Goal: Task Accomplishment & Management: Manage account settings

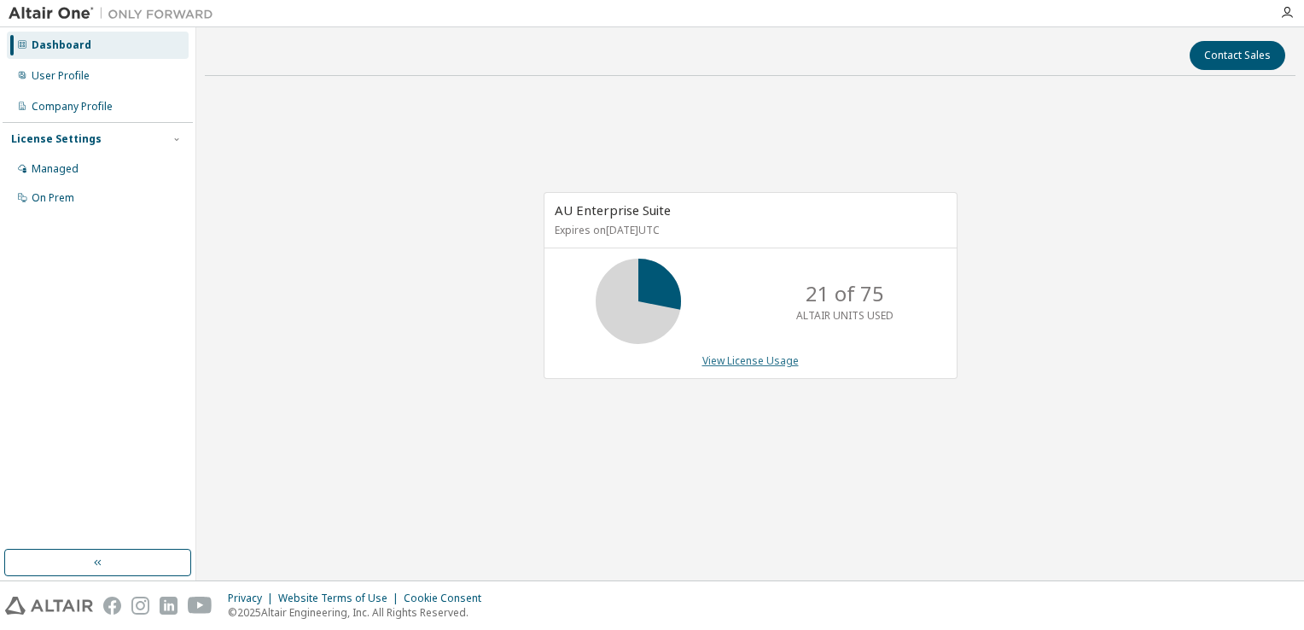
click at [770, 362] on link "View License Usage" at bounding box center [750, 360] width 96 height 15
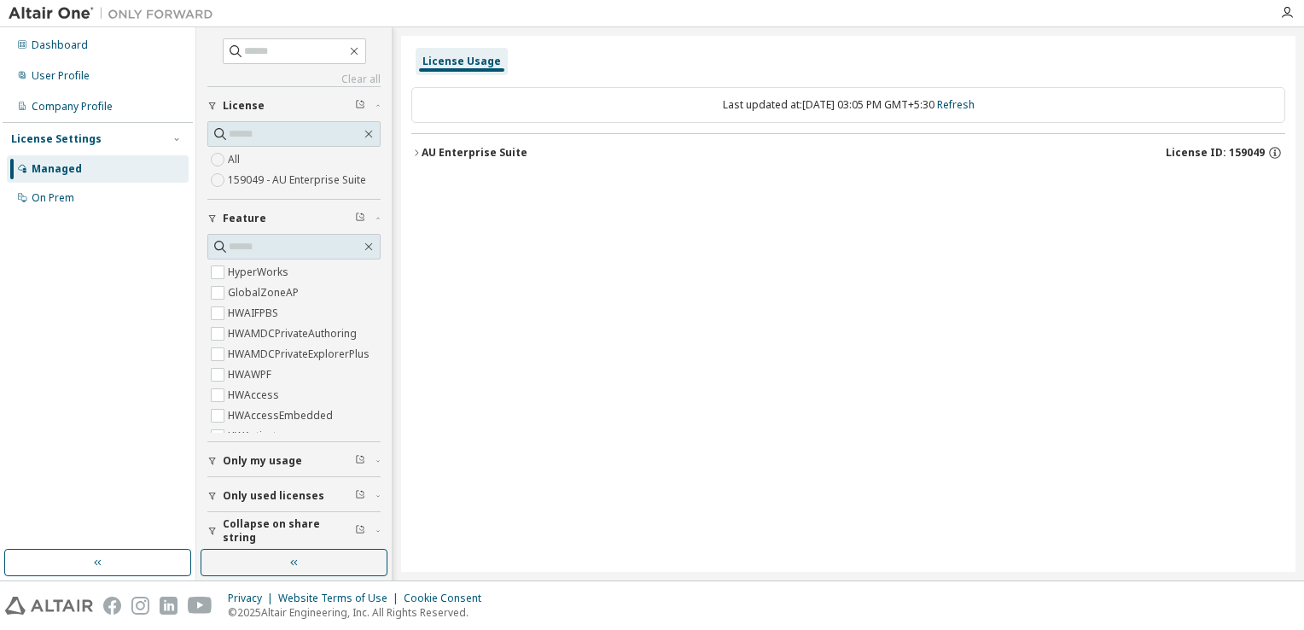
click at [422, 157] on div "AU Enterprise Suite" at bounding box center [475, 153] width 106 height 14
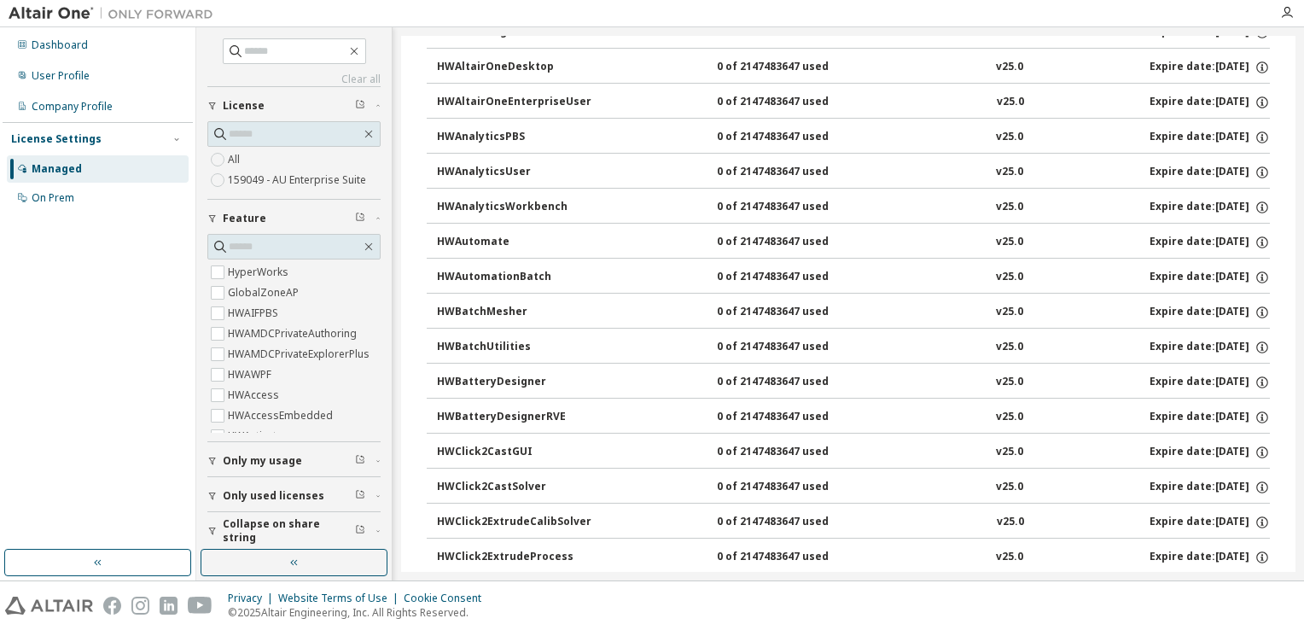
scroll to position [1024, 0]
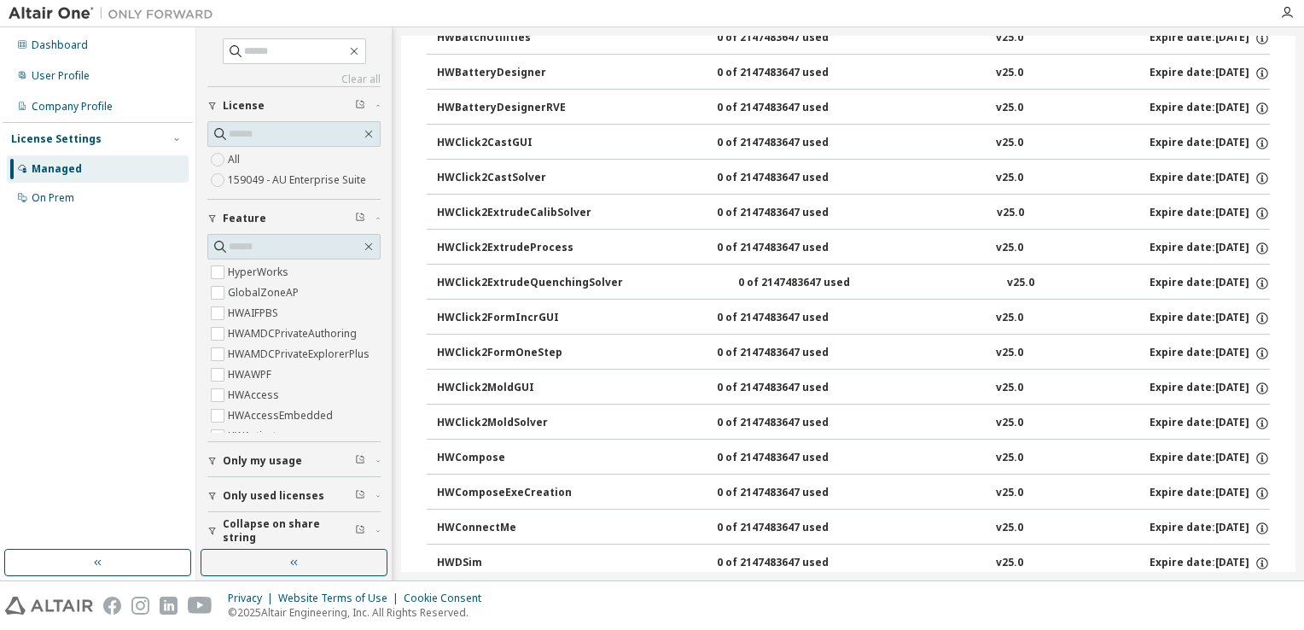
click at [271, 462] on span "Only my usage" at bounding box center [262, 461] width 79 height 14
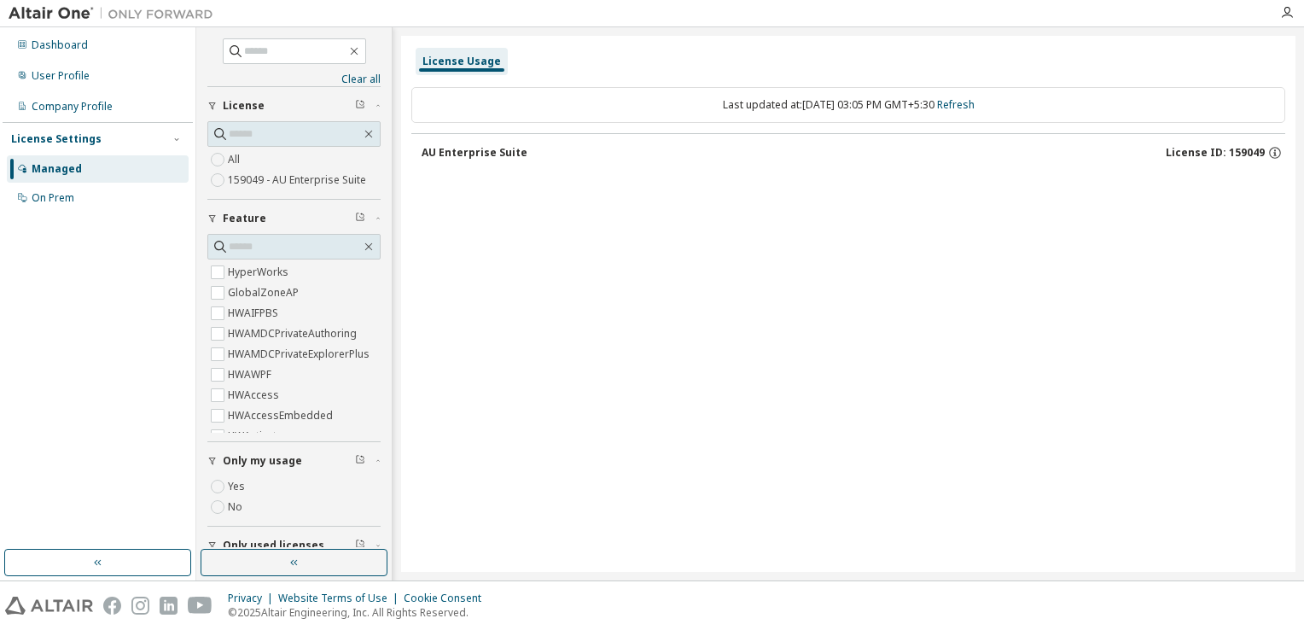
scroll to position [0, 0]
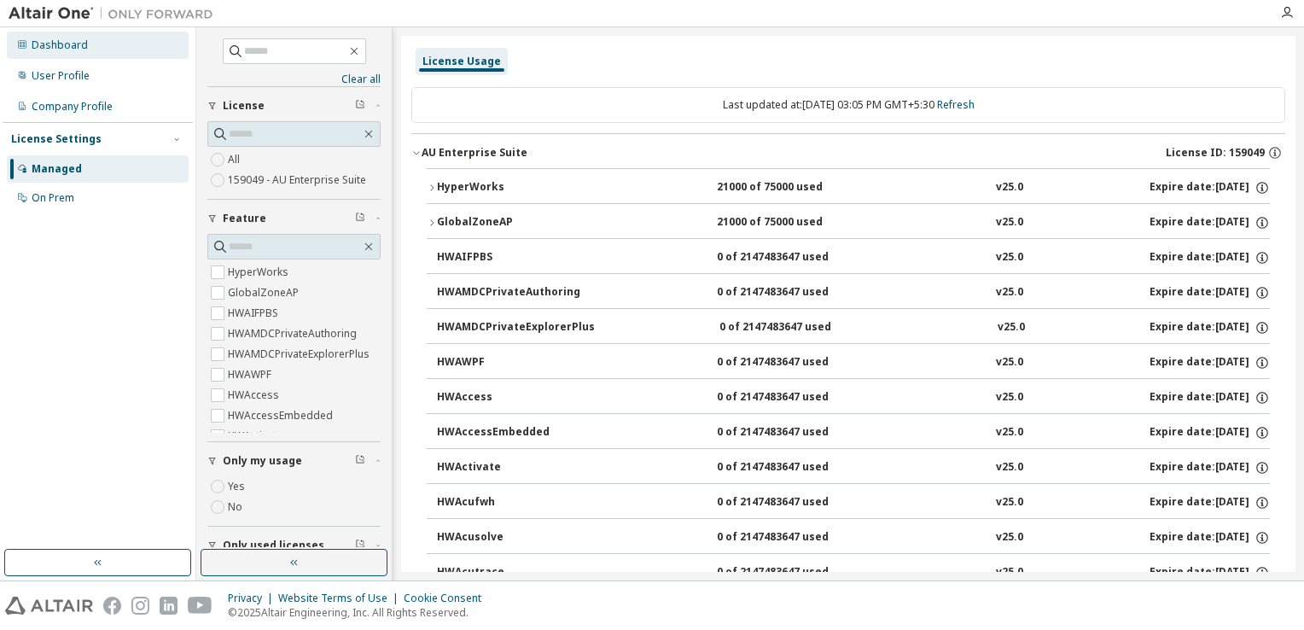
click at [61, 54] on div "Dashboard" at bounding box center [98, 45] width 182 height 27
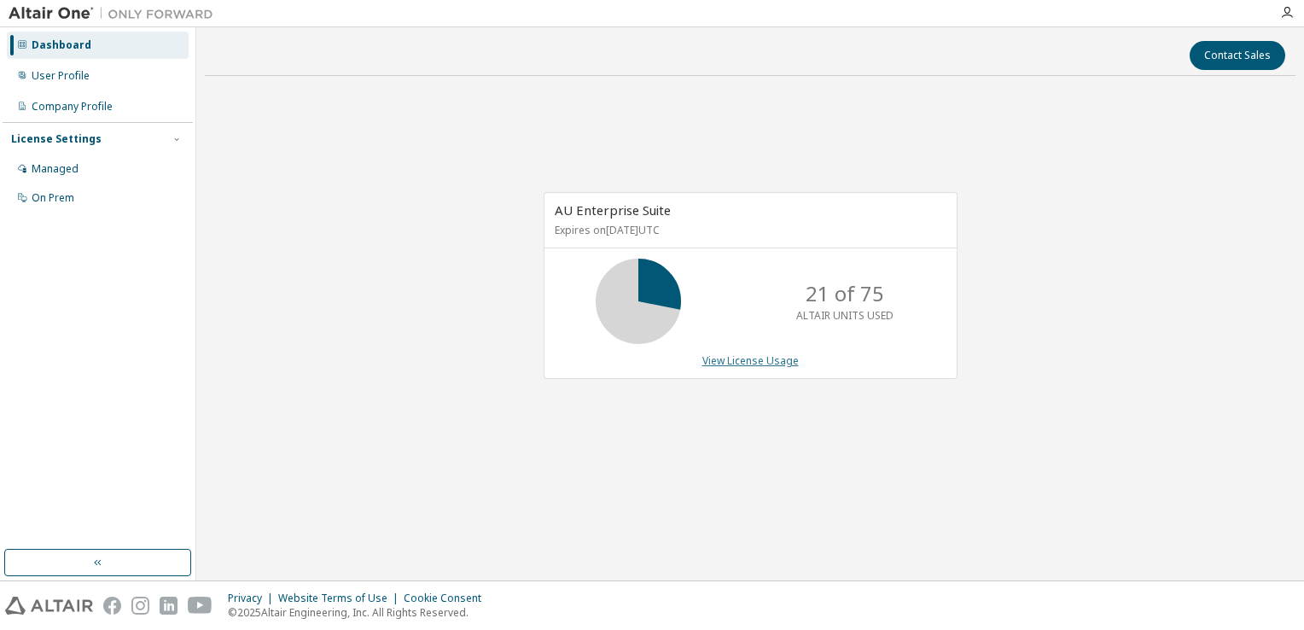
click at [726, 359] on link "View License Usage" at bounding box center [750, 360] width 96 height 15
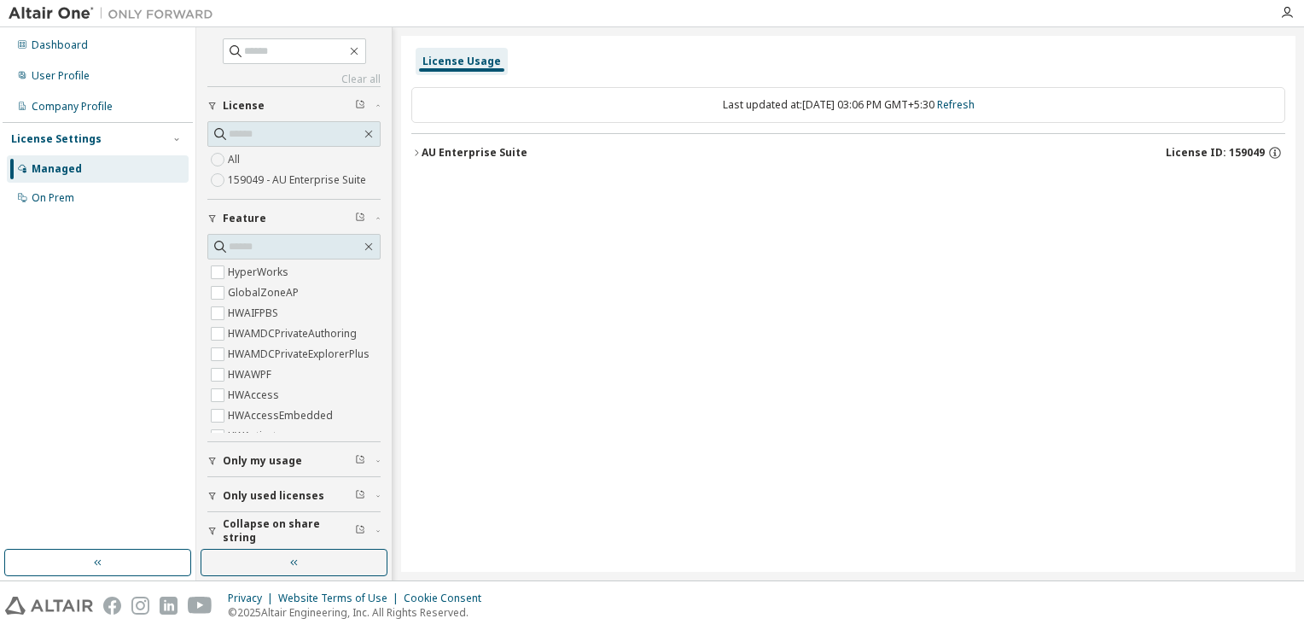
click at [415, 156] on icon "button" at bounding box center [416, 153] width 10 height 10
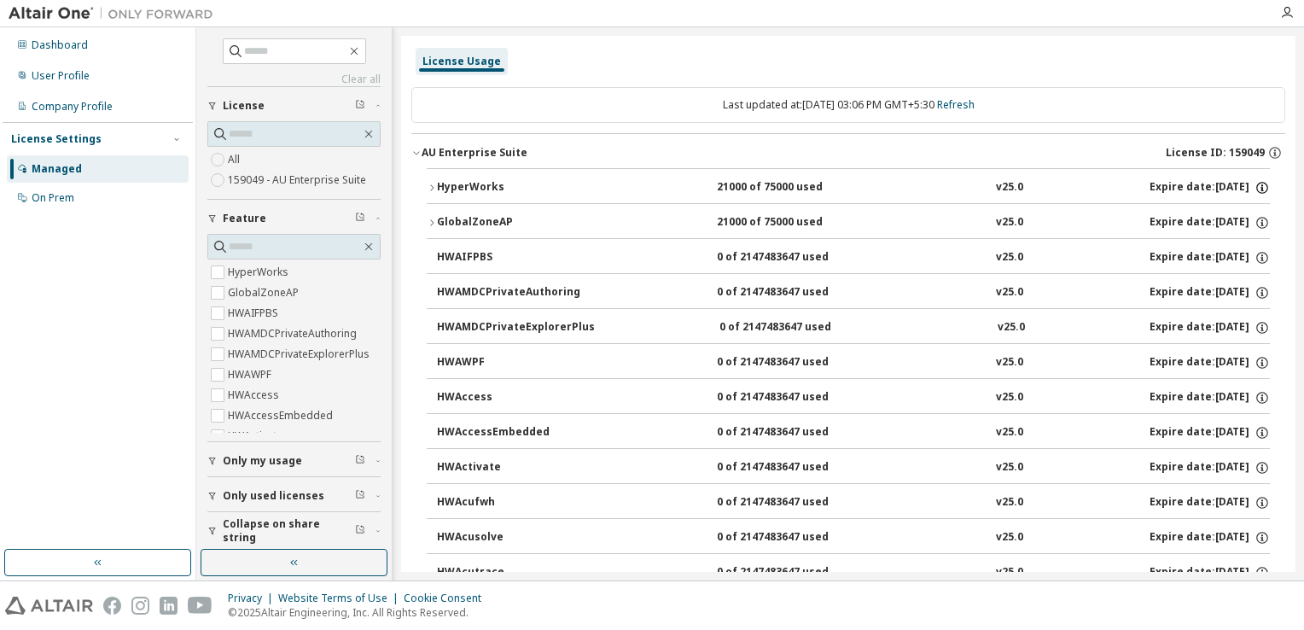
click at [1254, 189] on icon "button" at bounding box center [1261, 187] width 15 height 15
click at [66, 77] on div "User Profile" at bounding box center [61, 76] width 58 height 14
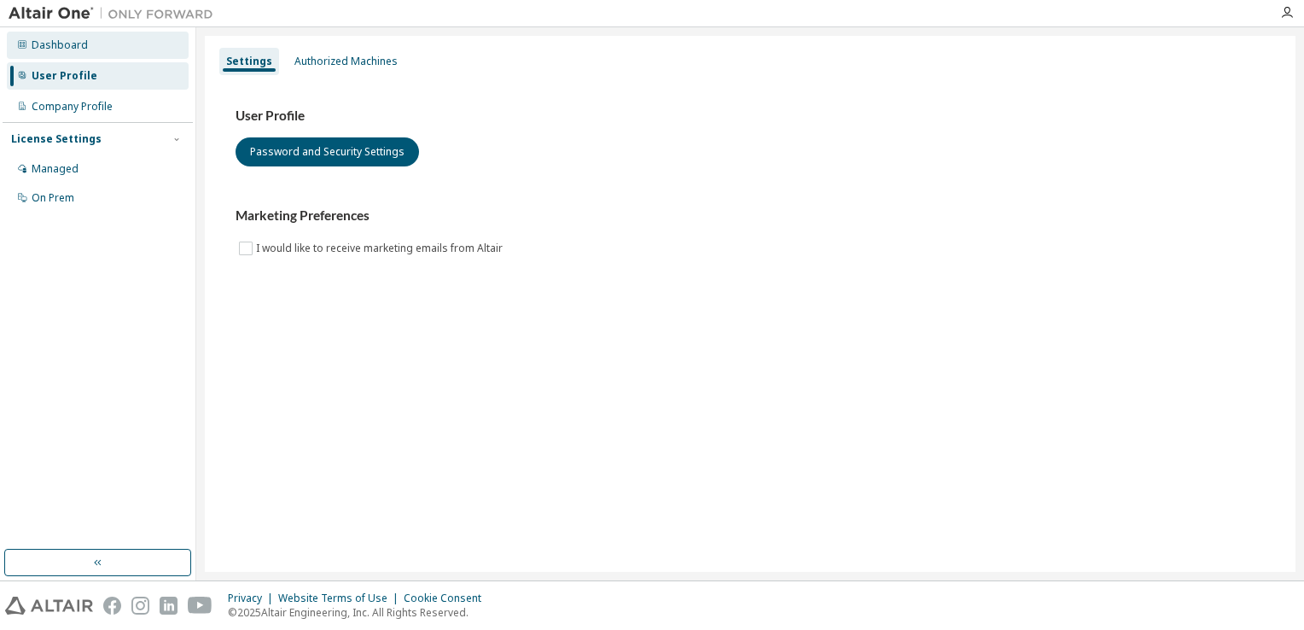
click at [61, 46] on div "Dashboard" at bounding box center [60, 45] width 56 height 14
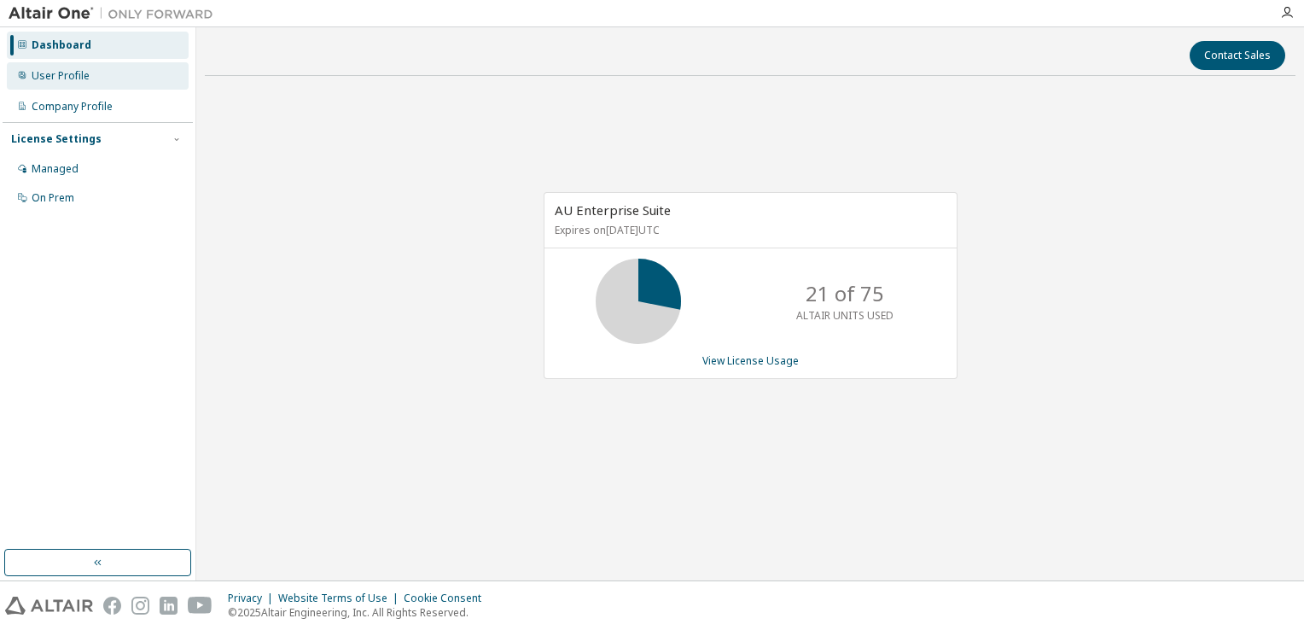
click at [48, 74] on div "User Profile" at bounding box center [61, 76] width 58 height 14
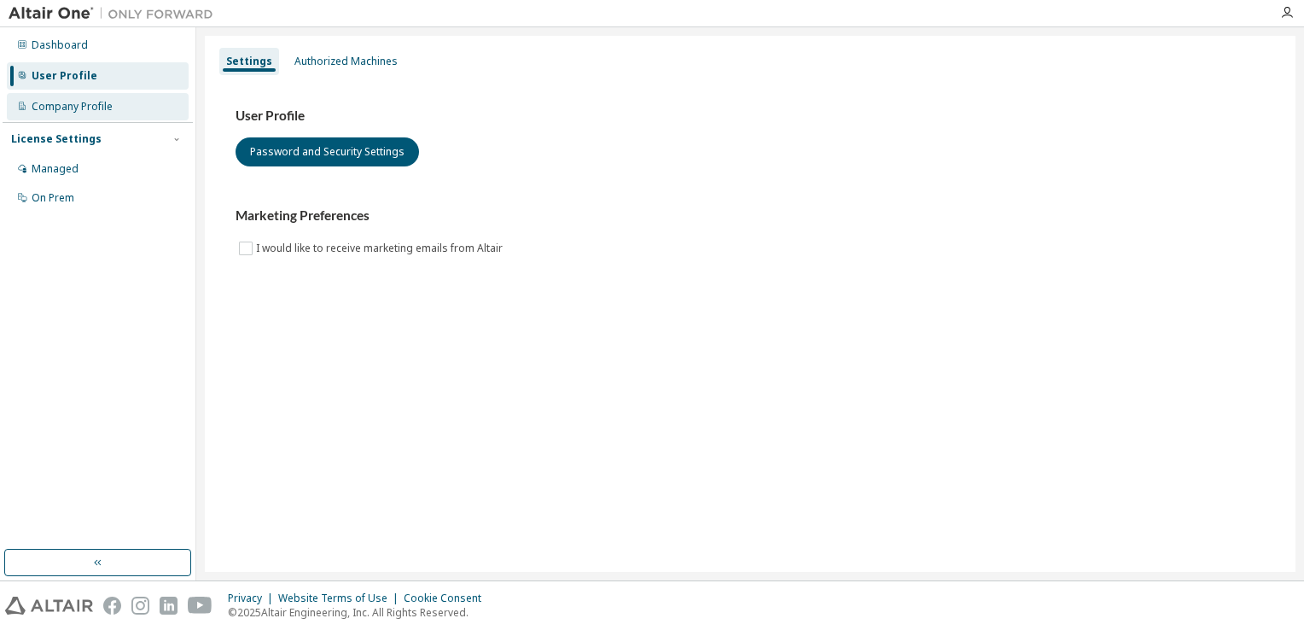
click at [61, 107] on div "Company Profile" at bounding box center [72, 107] width 81 height 14
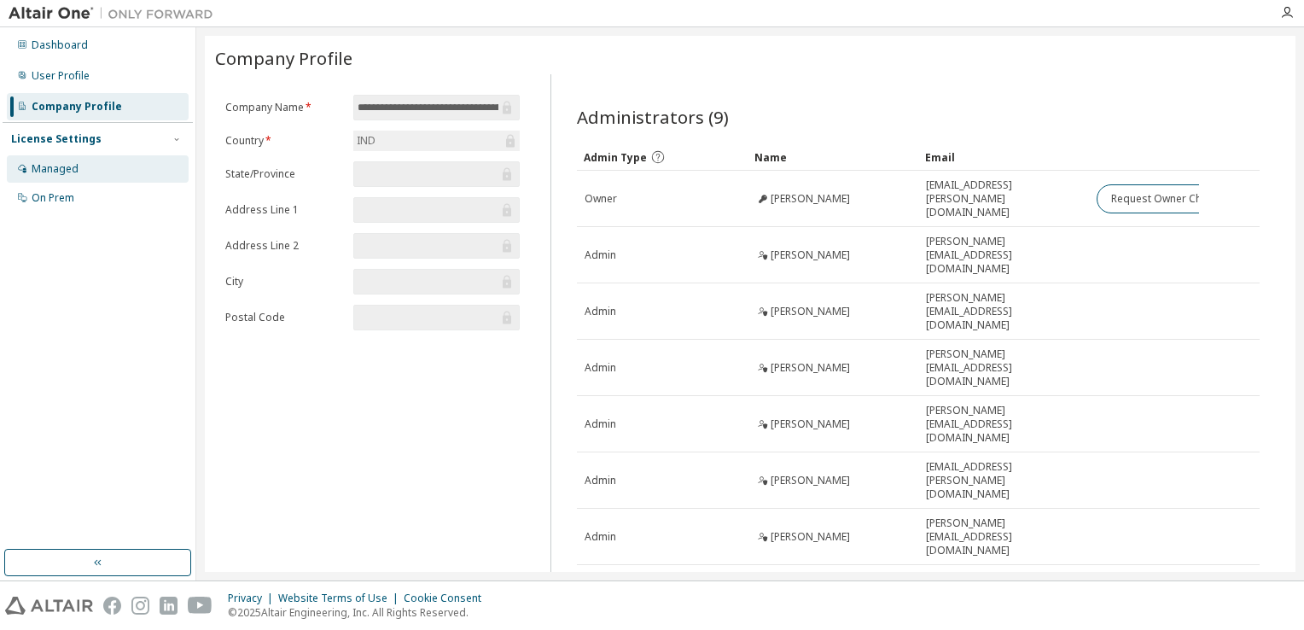
click at [62, 175] on div "Managed" at bounding box center [55, 169] width 47 height 14
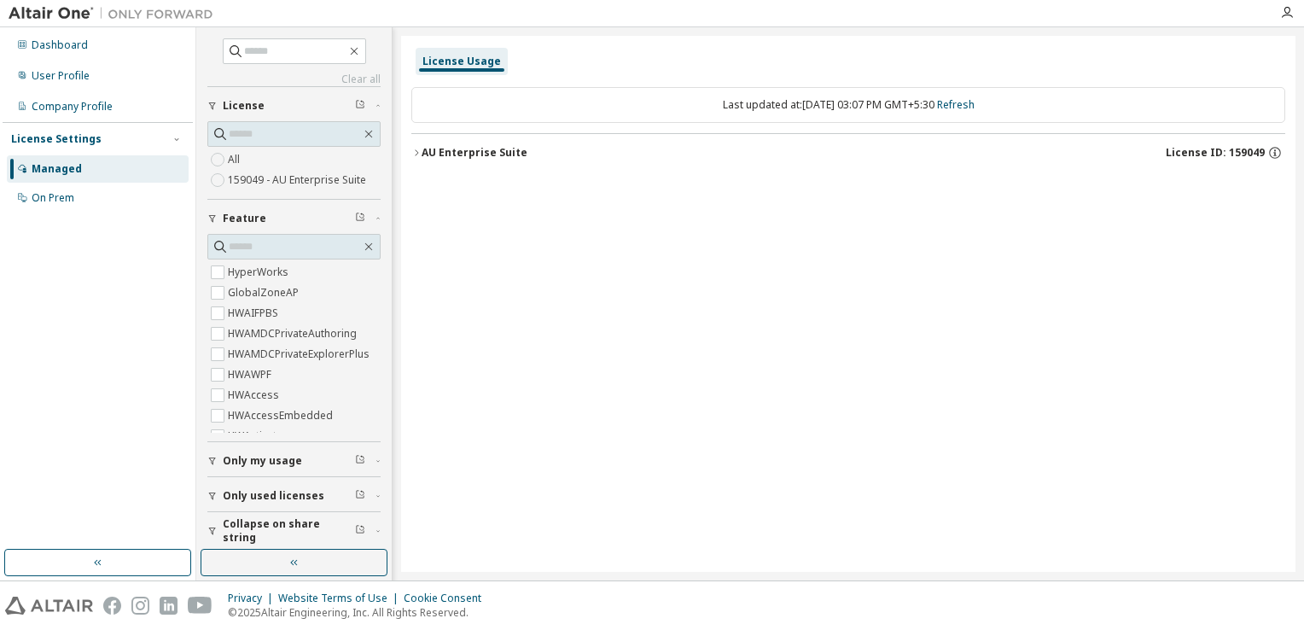
click at [416, 158] on button "AU Enterprise Suite License ID: 159049" at bounding box center [848, 153] width 874 height 38
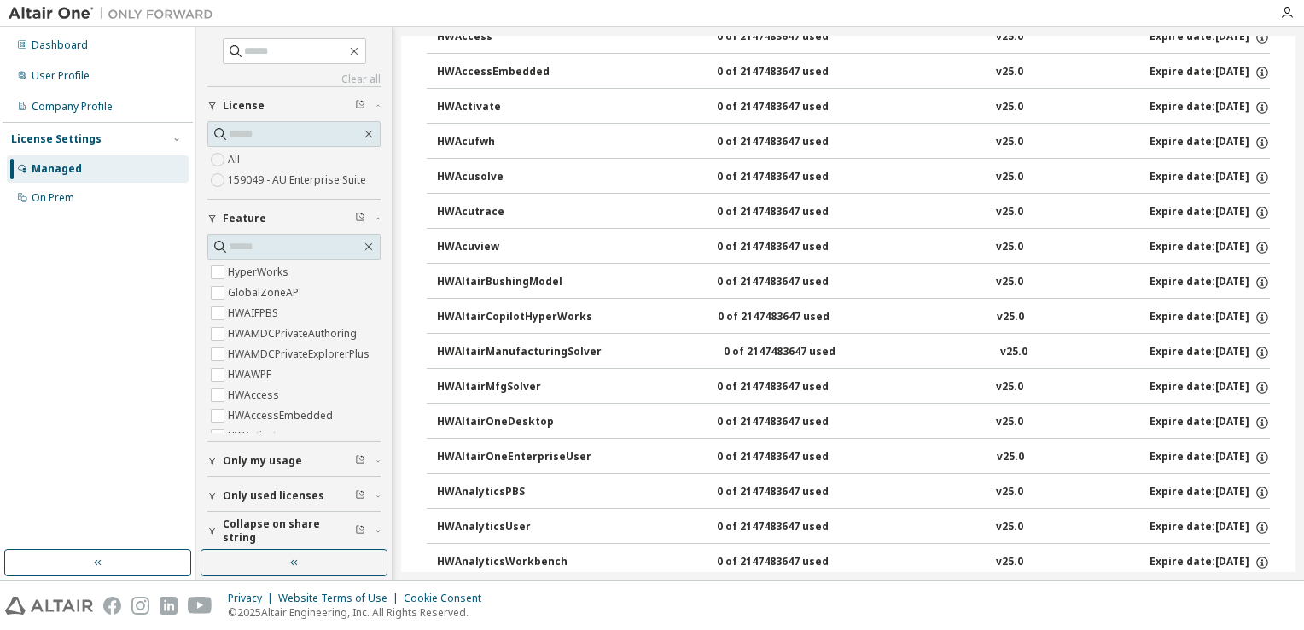
scroll to position [256, 0]
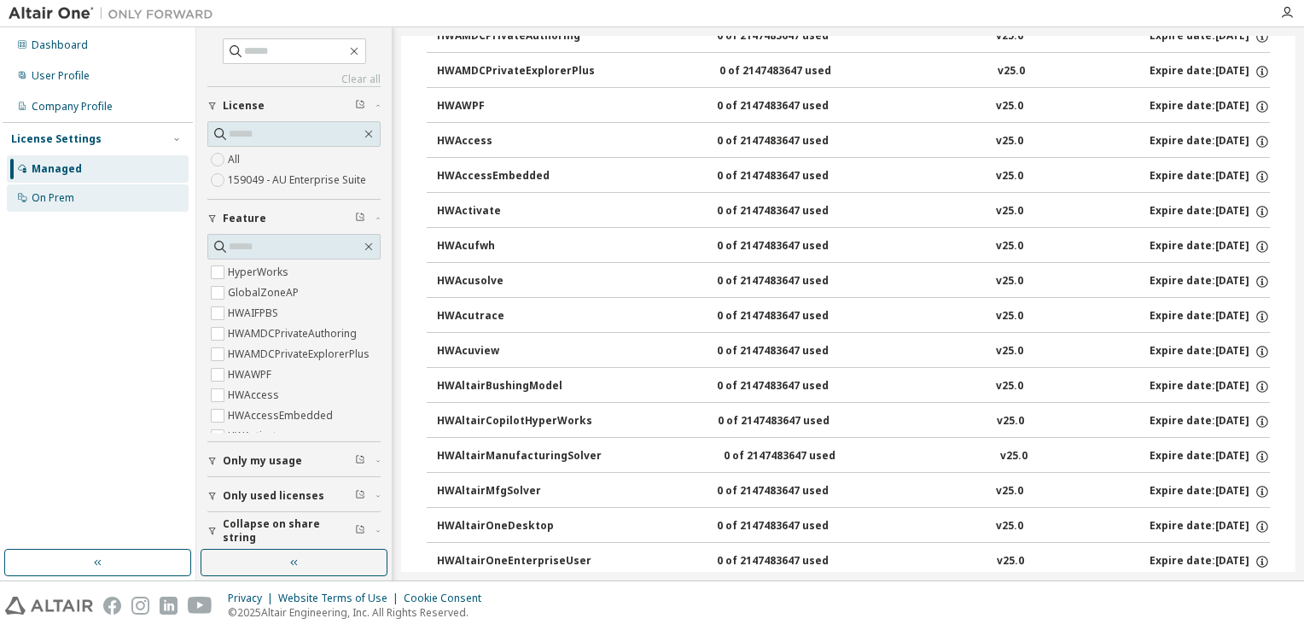
click at [42, 196] on div "On Prem" at bounding box center [53, 198] width 43 height 14
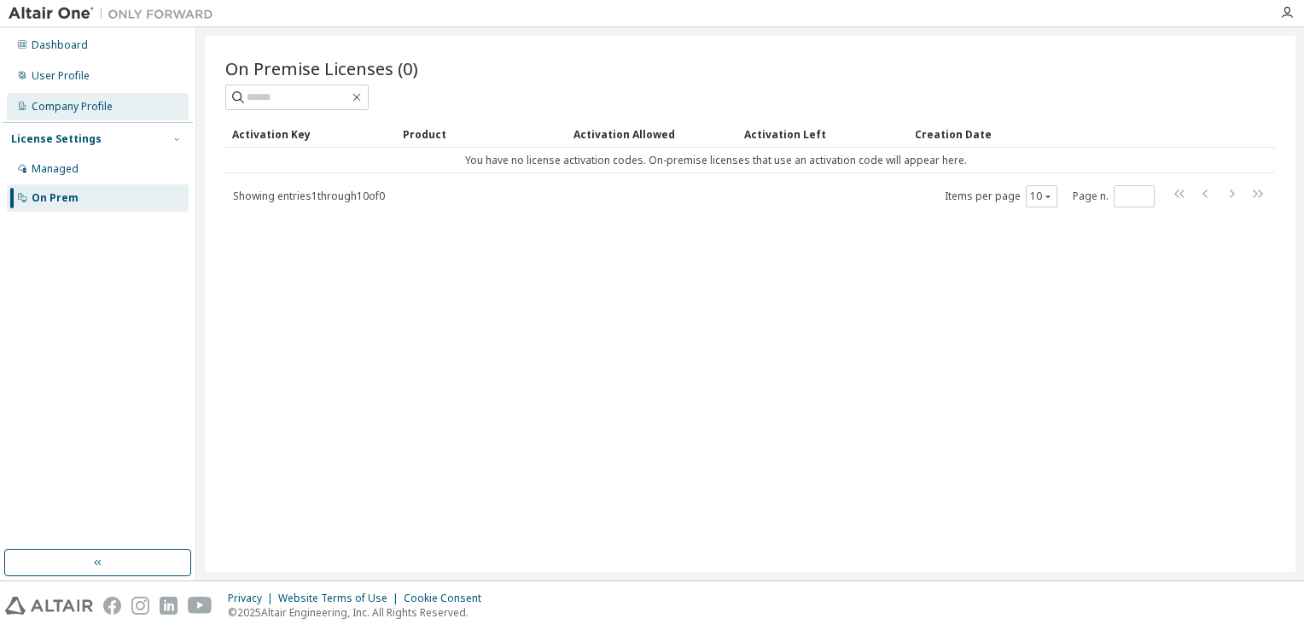
click at [67, 111] on div "Company Profile" at bounding box center [72, 107] width 81 height 14
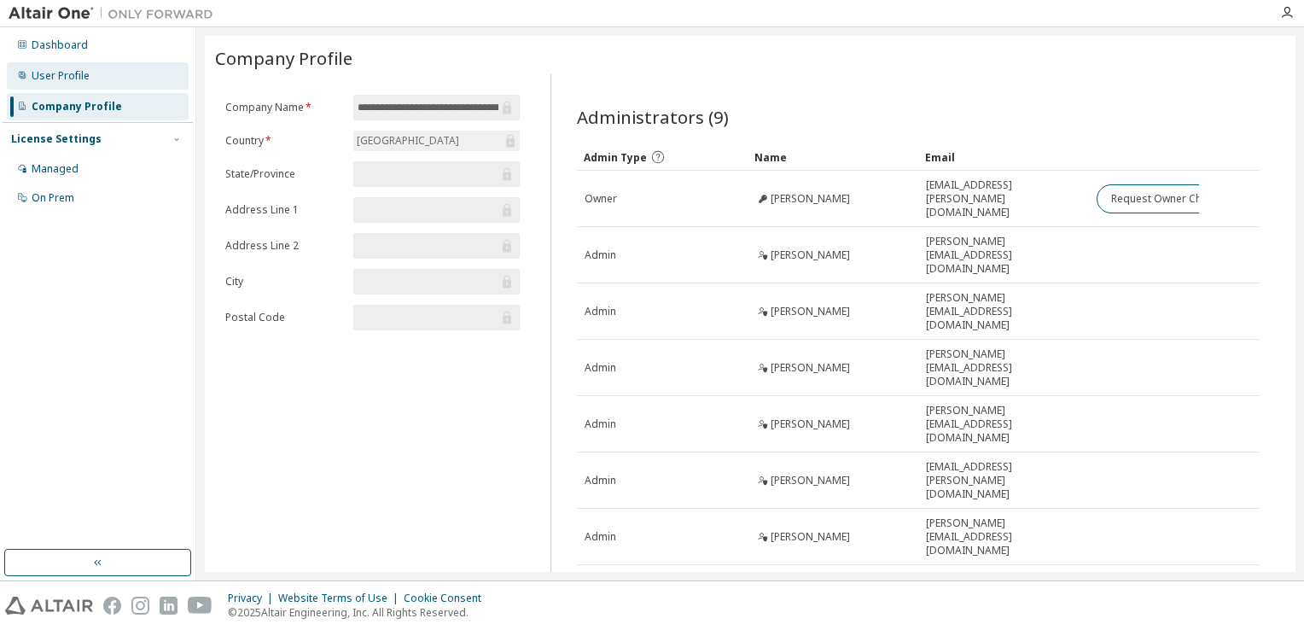
click at [83, 79] on div "User Profile" at bounding box center [61, 76] width 58 height 14
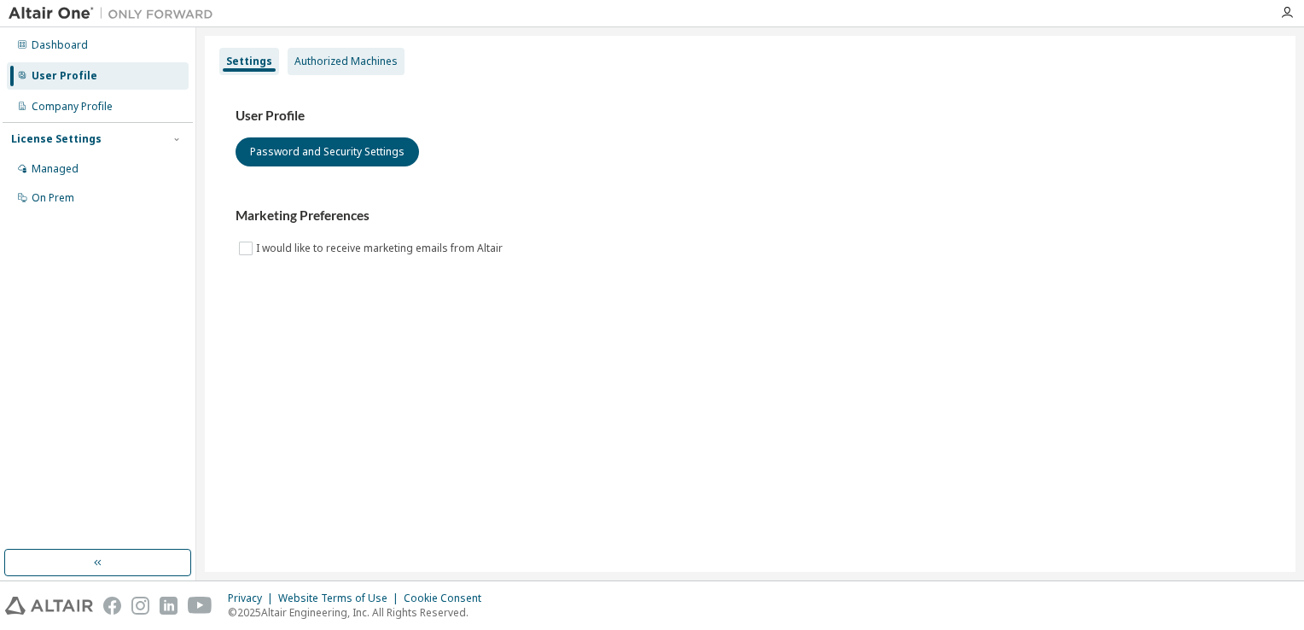
click at [326, 62] on div "Authorized Machines" at bounding box center [345, 62] width 103 height 14
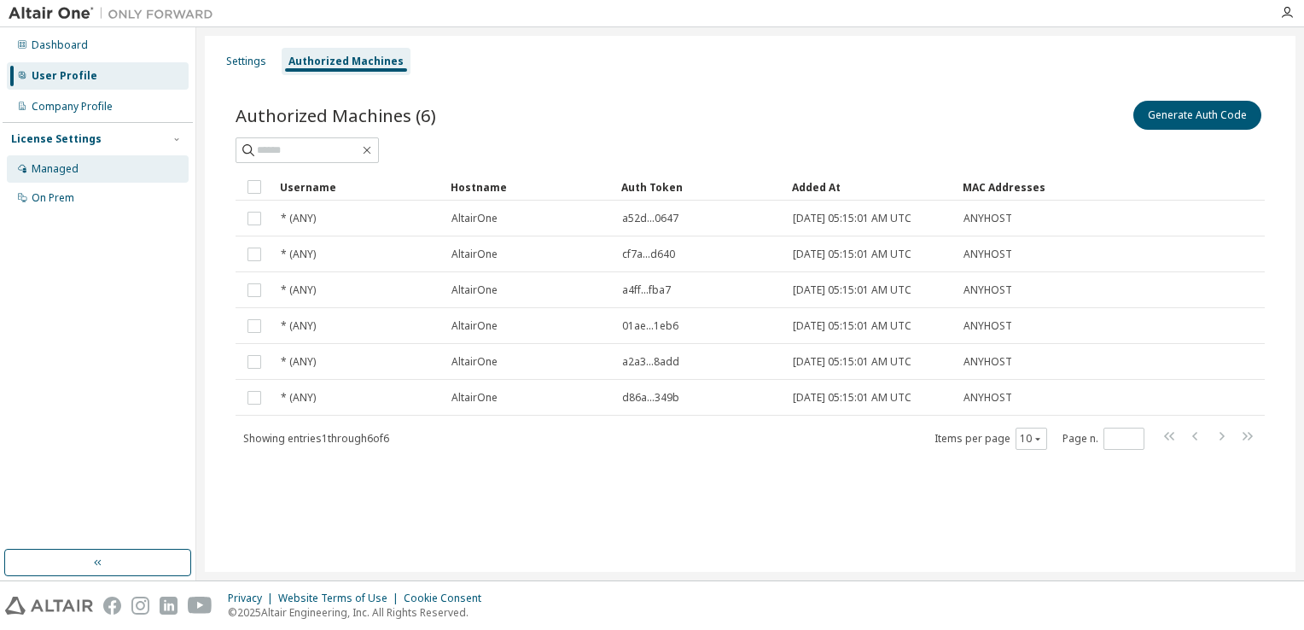
click at [61, 162] on div "Managed" at bounding box center [55, 169] width 47 height 14
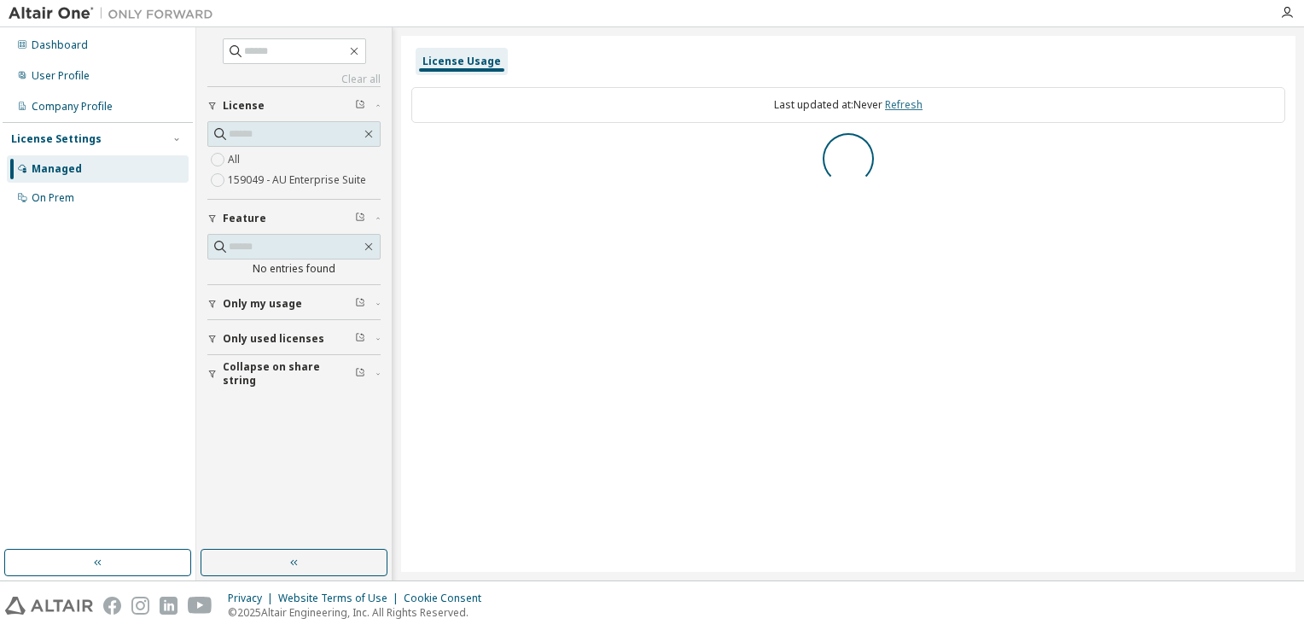
click at [910, 106] on link "Refresh" at bounding box center [904, 104] width 38 height 15
click at [909, 105] on link "Refresh" at bounding box center [904, 104] width 38 height 15
click at [92, 70] on div "User Profile" at bounding box center [98, 75] width 182 height 27
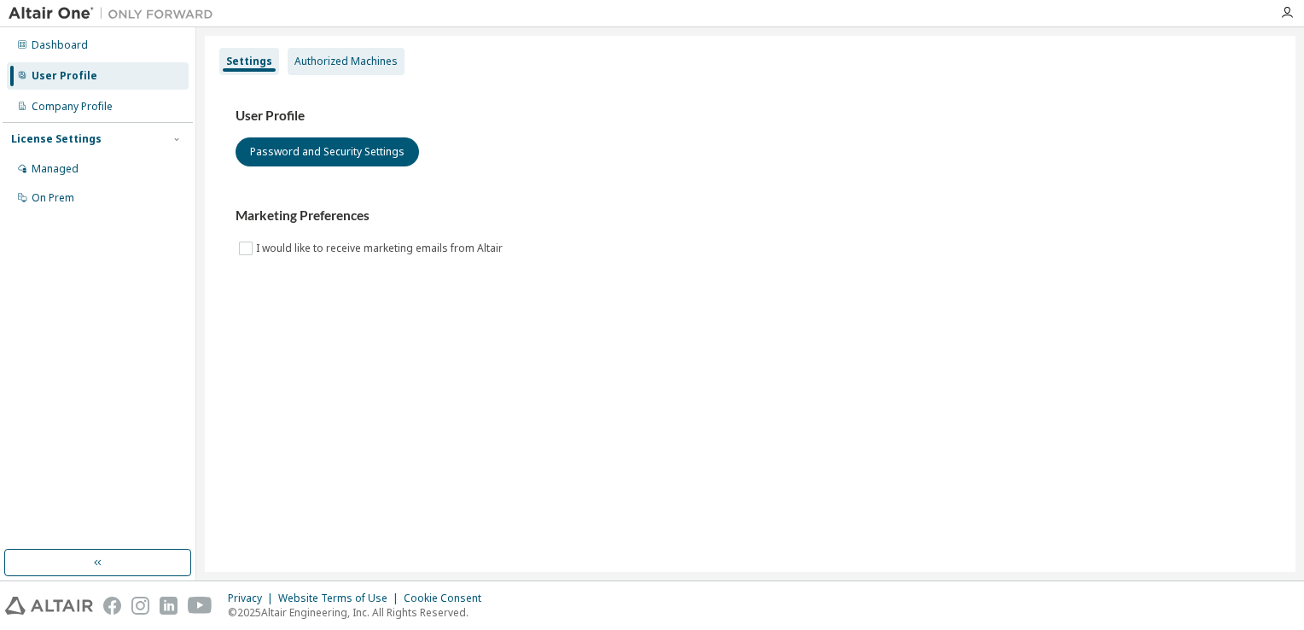
click at [352, 67] on div "Authorized Machines" at bounding box center [345, 62] width 103 height 14
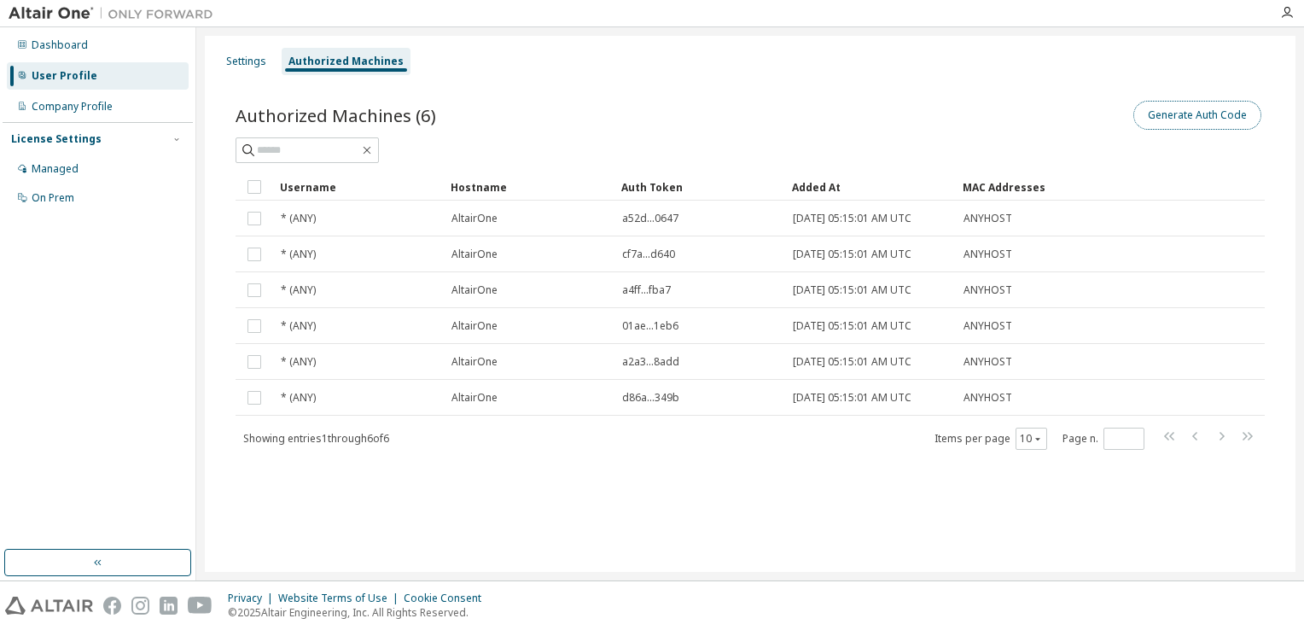
click at [1184, 123] on button "Generate Auth Code" at bounding box center [1197, 115] width 128 height 29
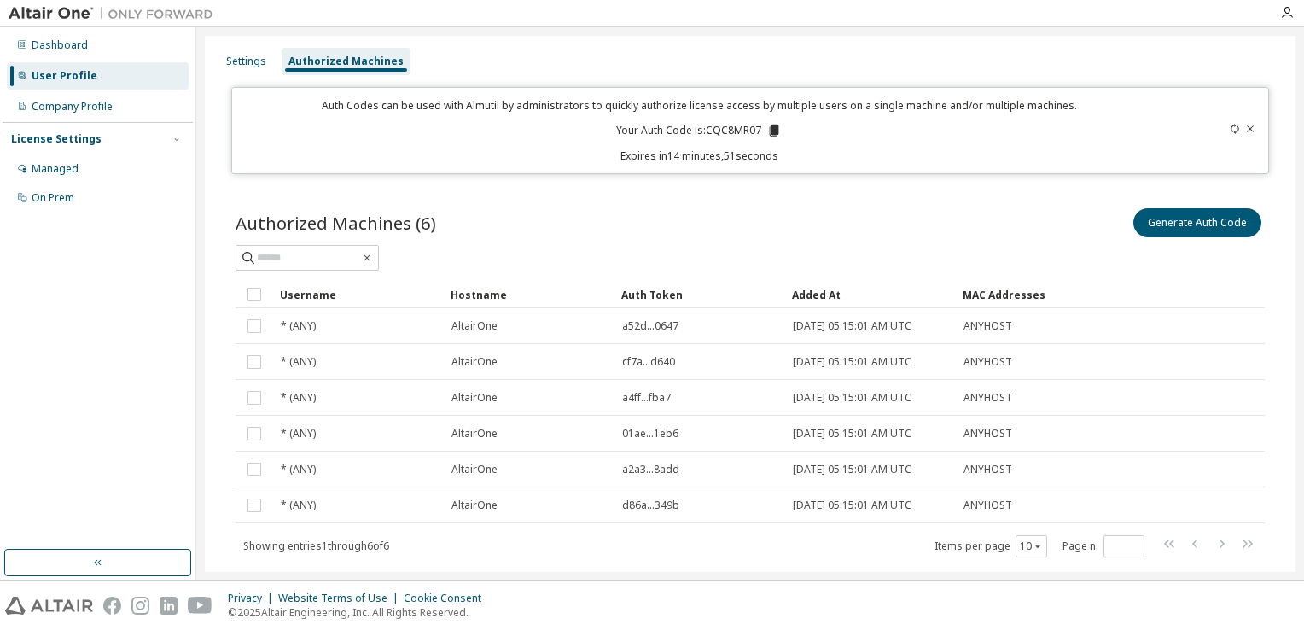
click at [766, 130] on icon at bounding box center [773, 130] width 15 height 15
click at [57, 44] on div "Dashboard" at bounding box center [60, 45] width 56 height 14
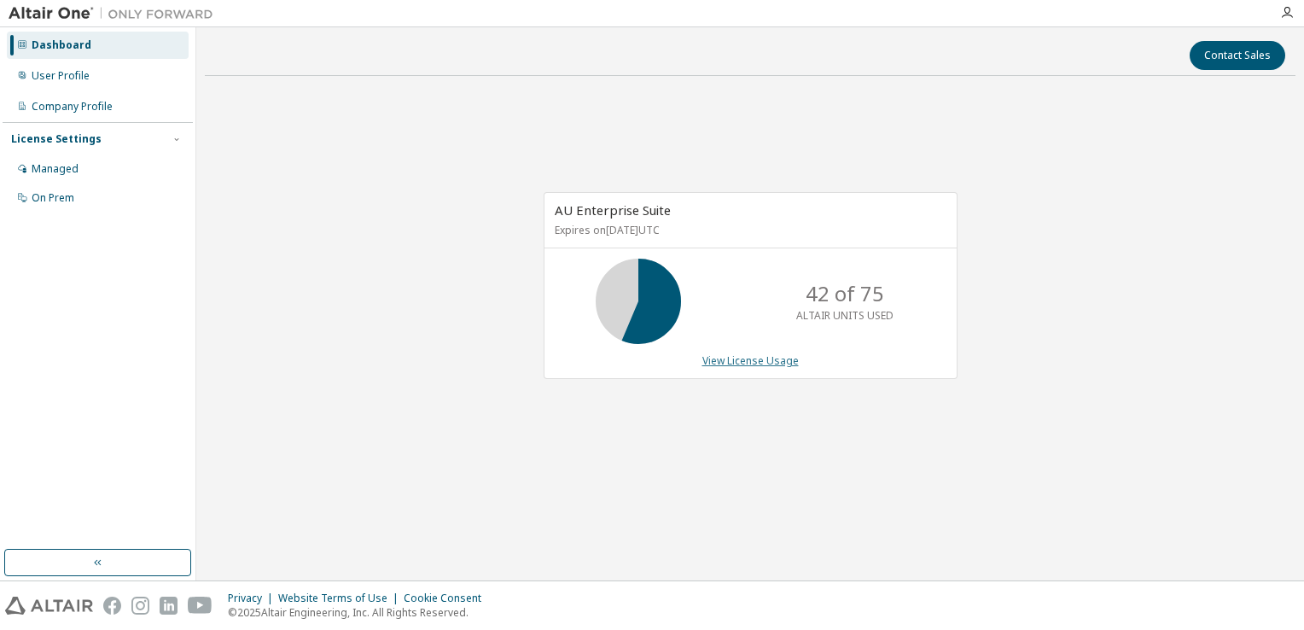
click at [776, 357] on link "View License Usage" at bounding box center [750, 360] width 96 height 15
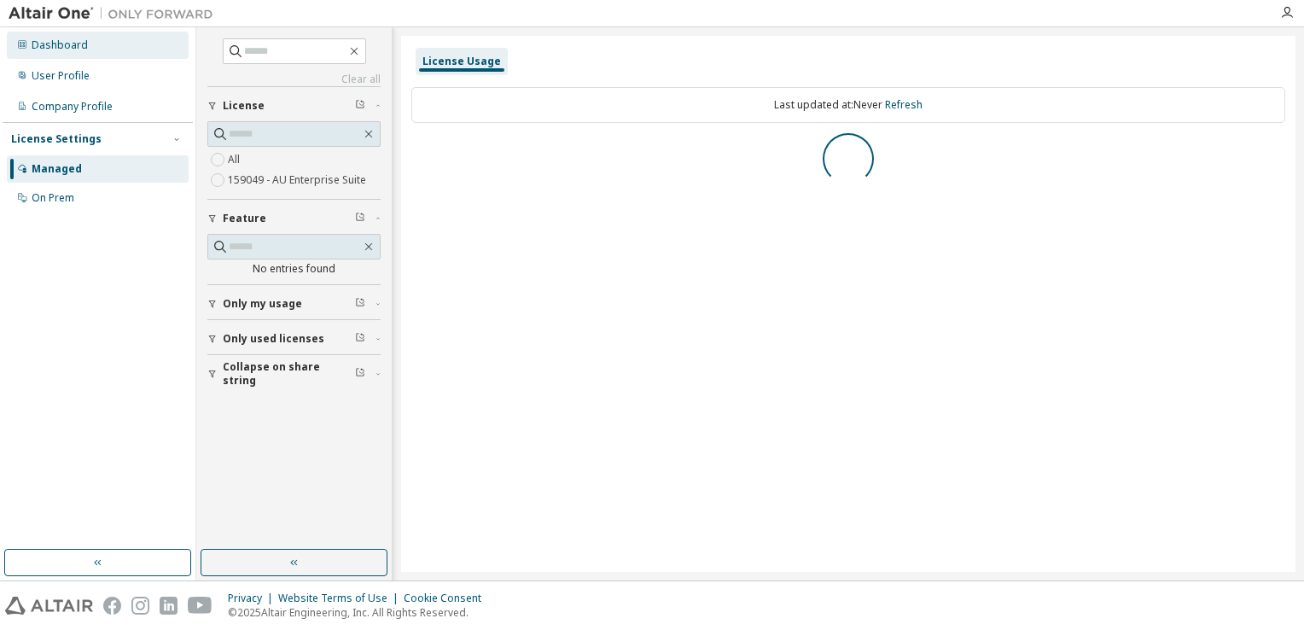
click at [65, 41] on div "Dashboard" at bounding box center [60, 45] width 56 height 14
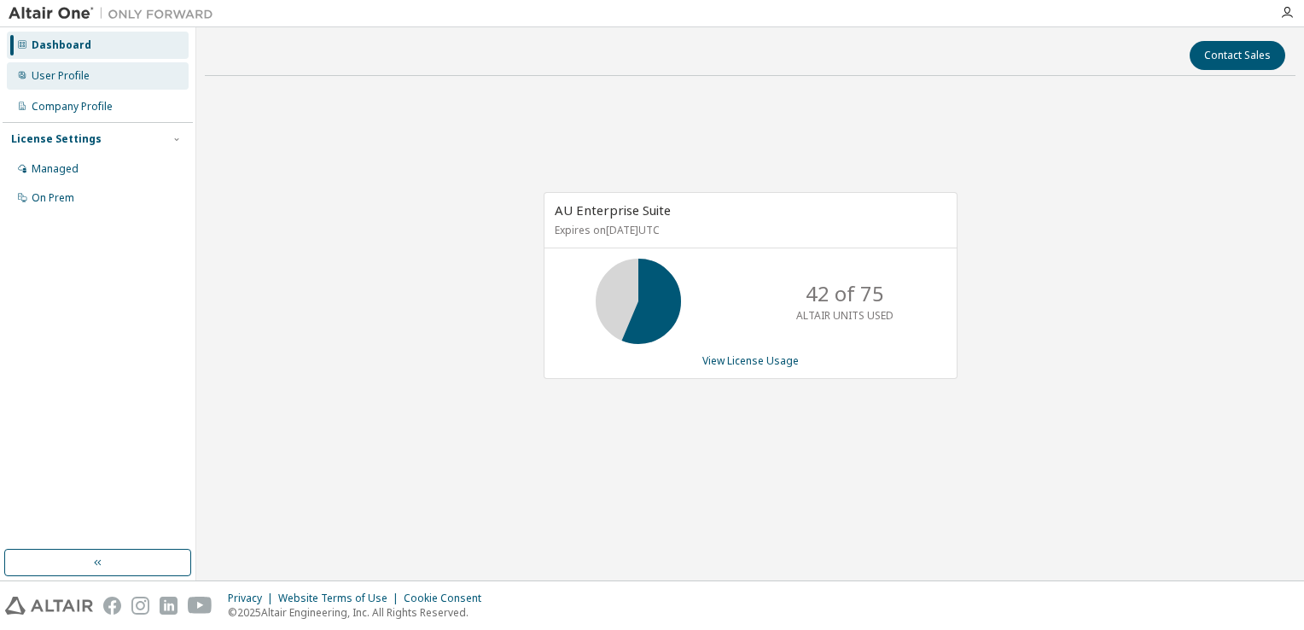
click at [44, 84] on div "User Profile" at bounding box center [98, 75] width 182 height 27
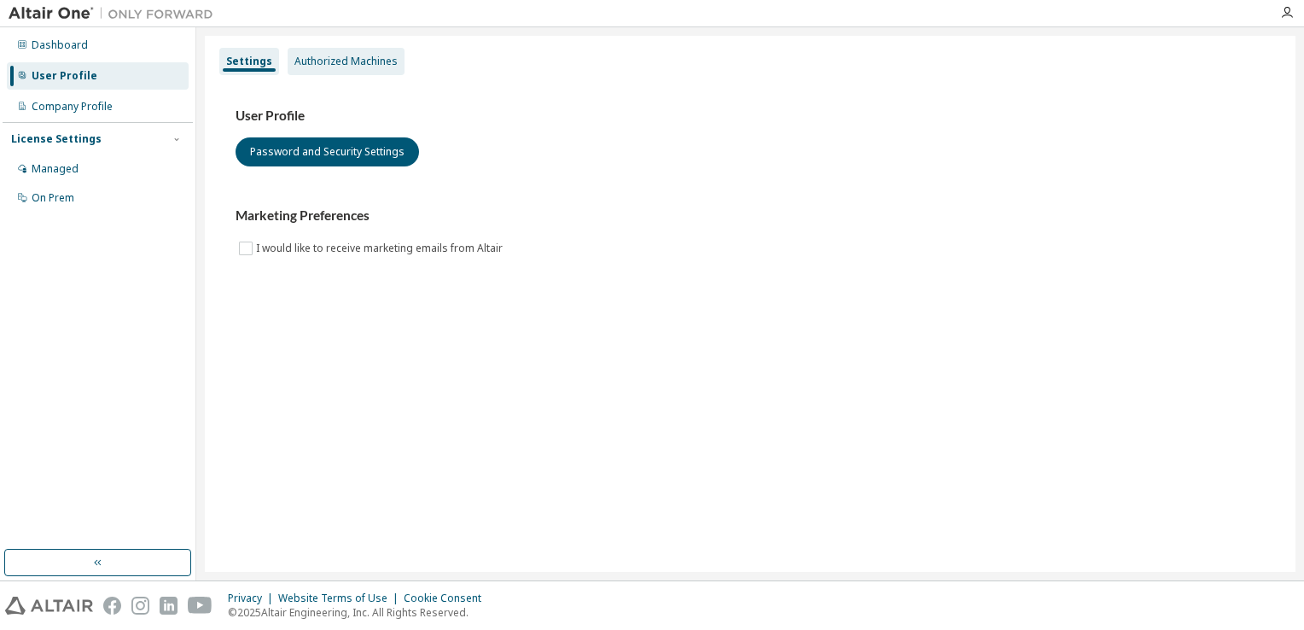
click at [362, 68] on div "Authorized Machines" at bounding box center [346, 61] width 117 height 27
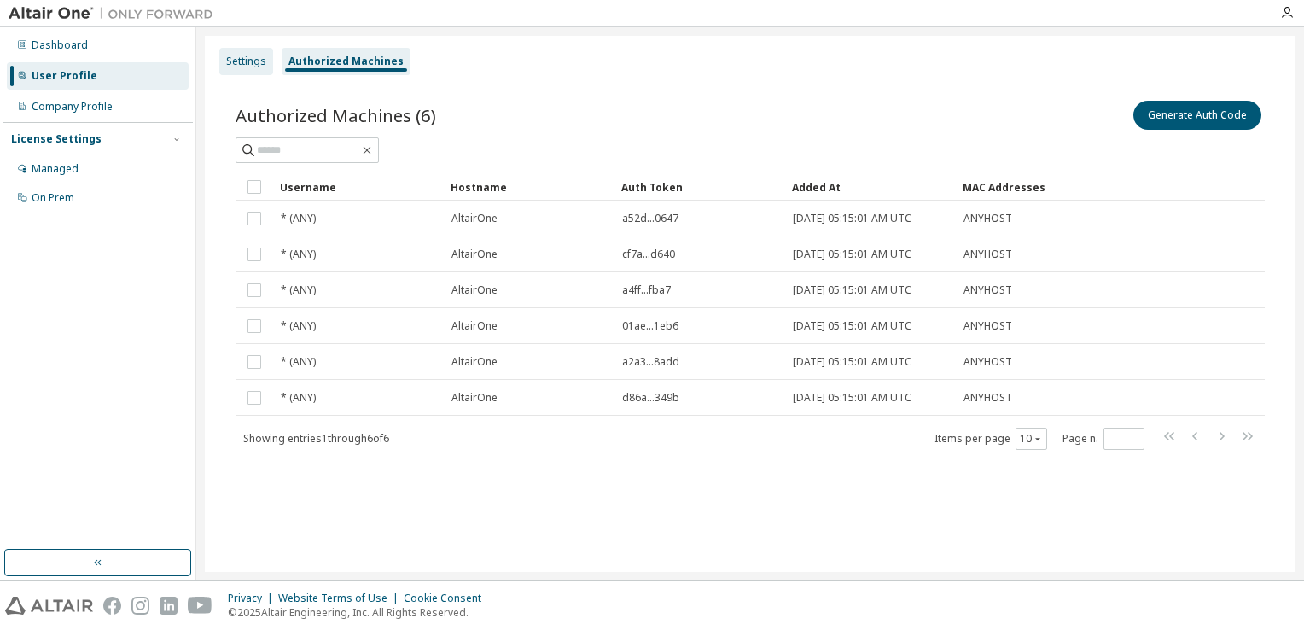
click at [247, 55] on div "Settings" at bounding box center [246, 62] width 40 height 14
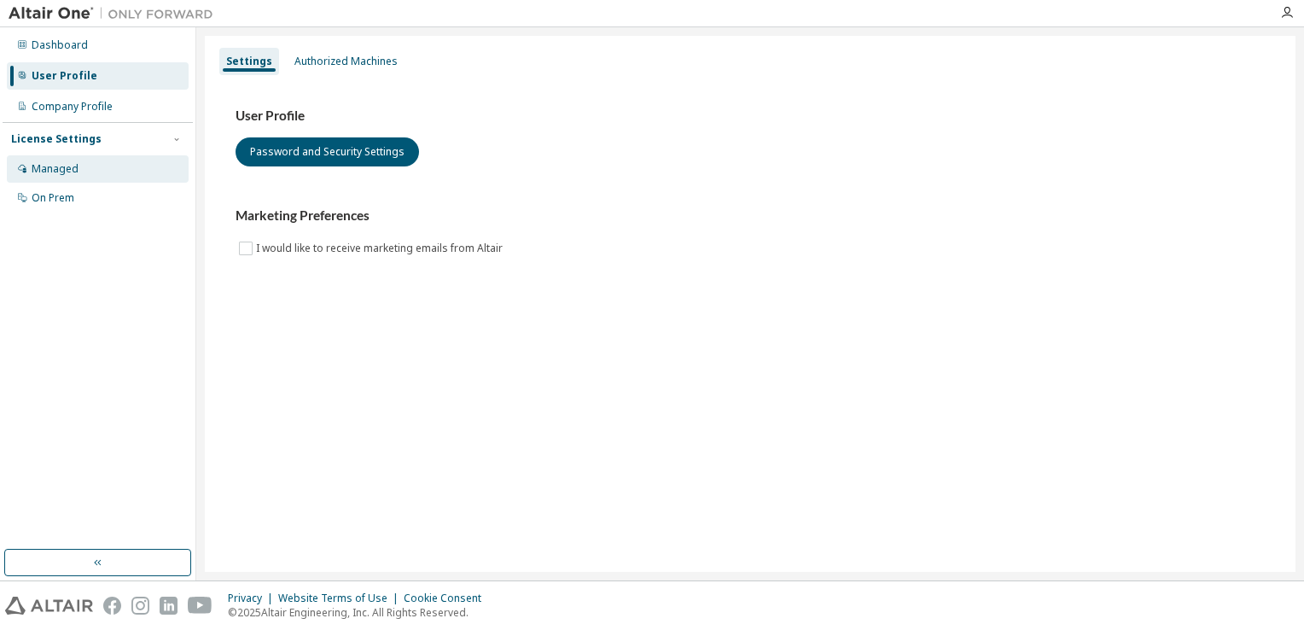
click at [59, 167] on div "Managed" at bounding box center [55, 169] width 47 height 14
